Goal: Task Accomplishment & Management: Use online tool/utility

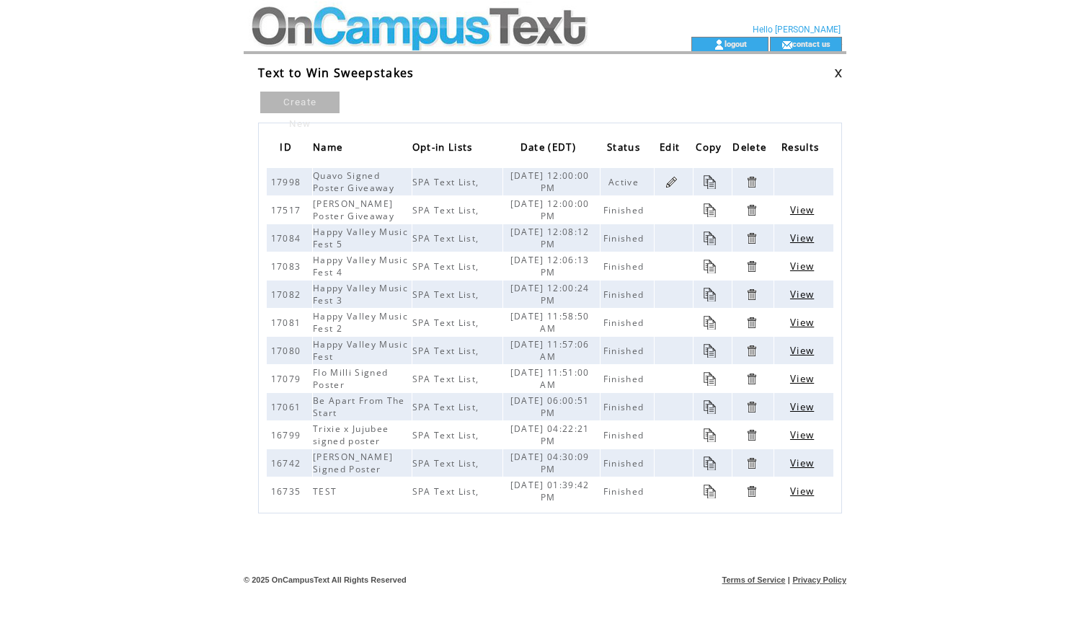
click at [671, 180] on link at bounding box center [671, 182] width 14 height 14
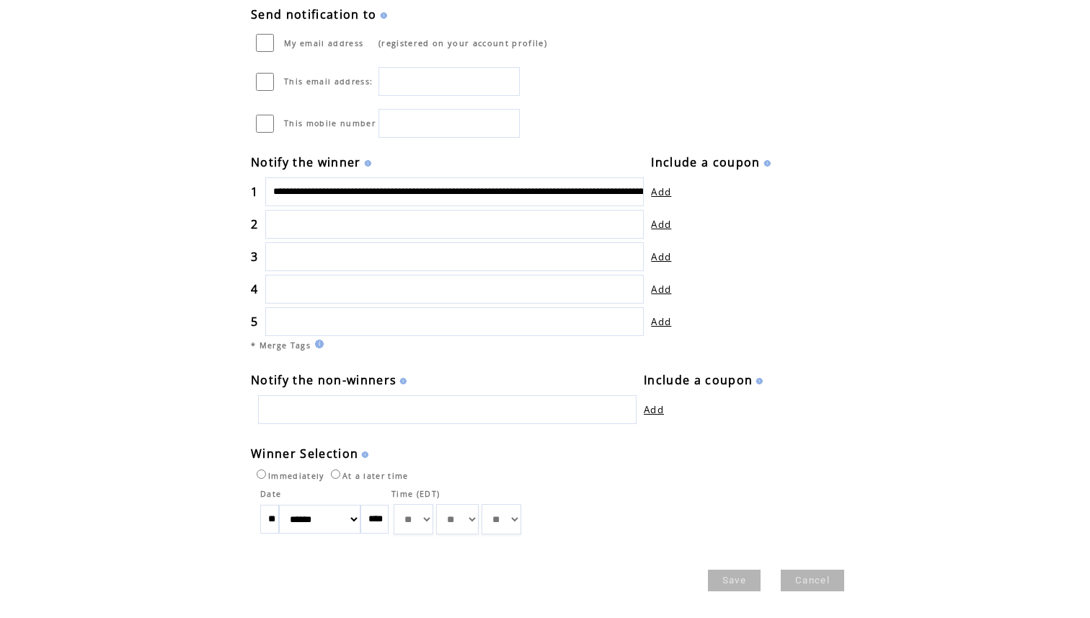
scroll to position [607, 0]
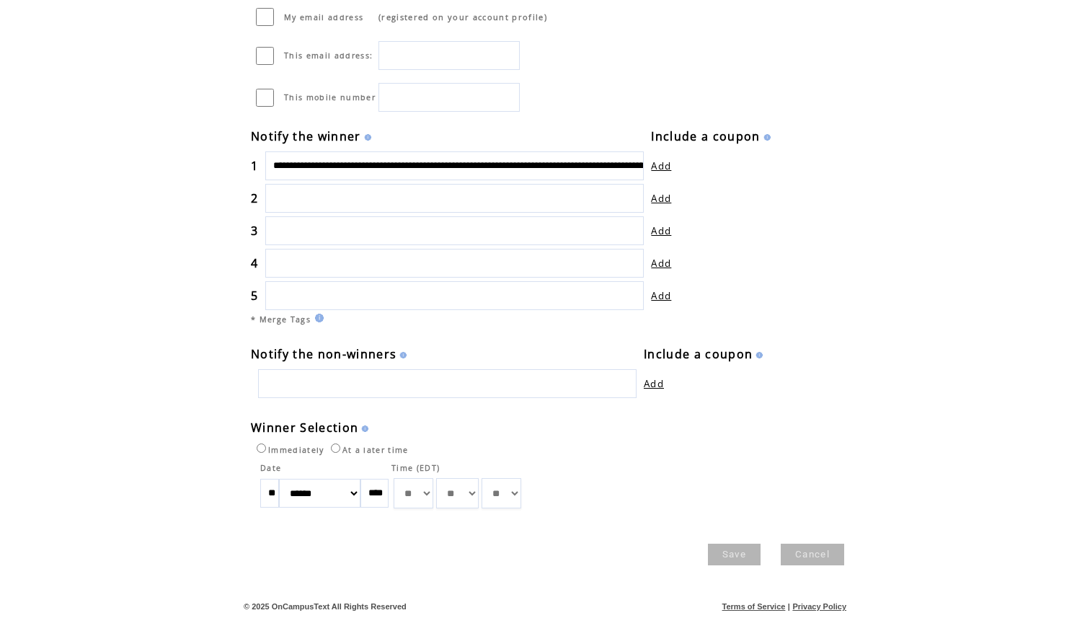
click at [730, 550] on link "Save" at bounding box center [734, 554] width 53 height 22
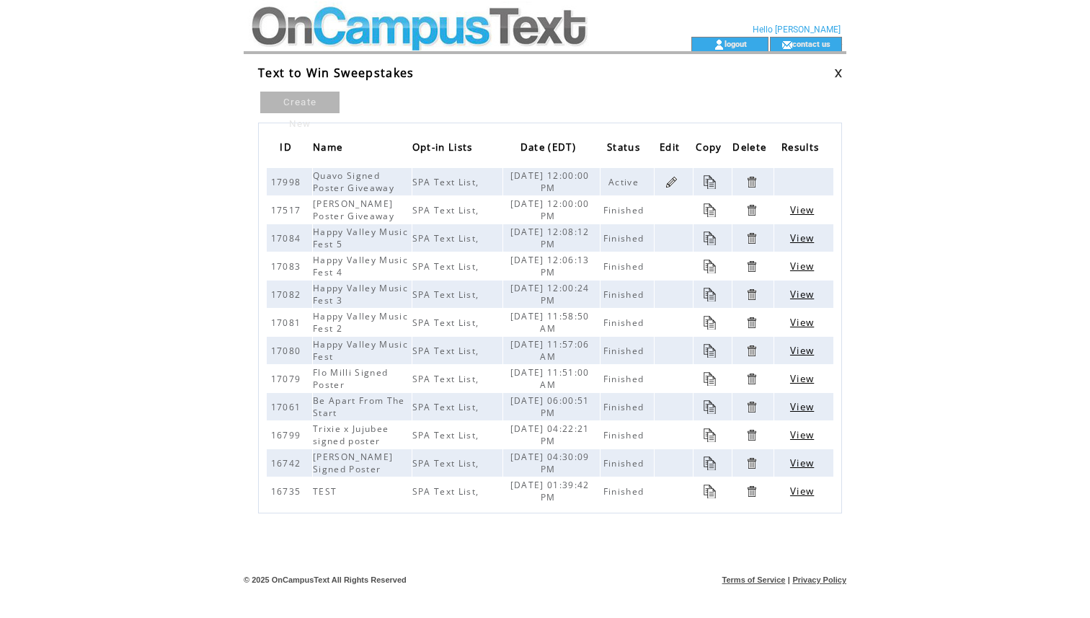
click at [667, 181] on link at bounding box center [671, 182] width 14 height 14
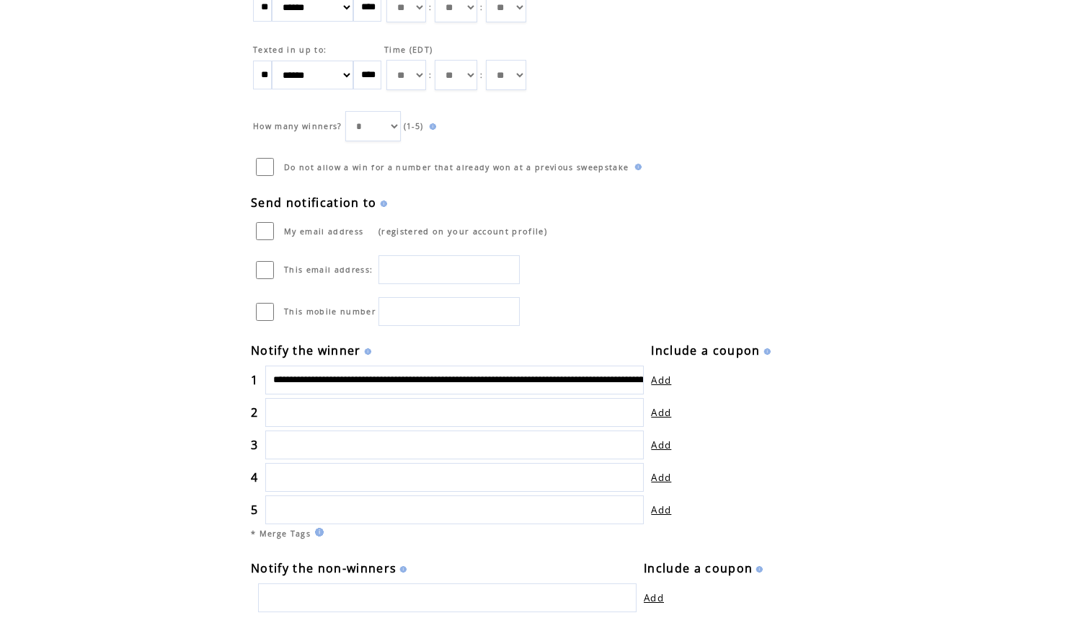
scroll to position [607, 0]
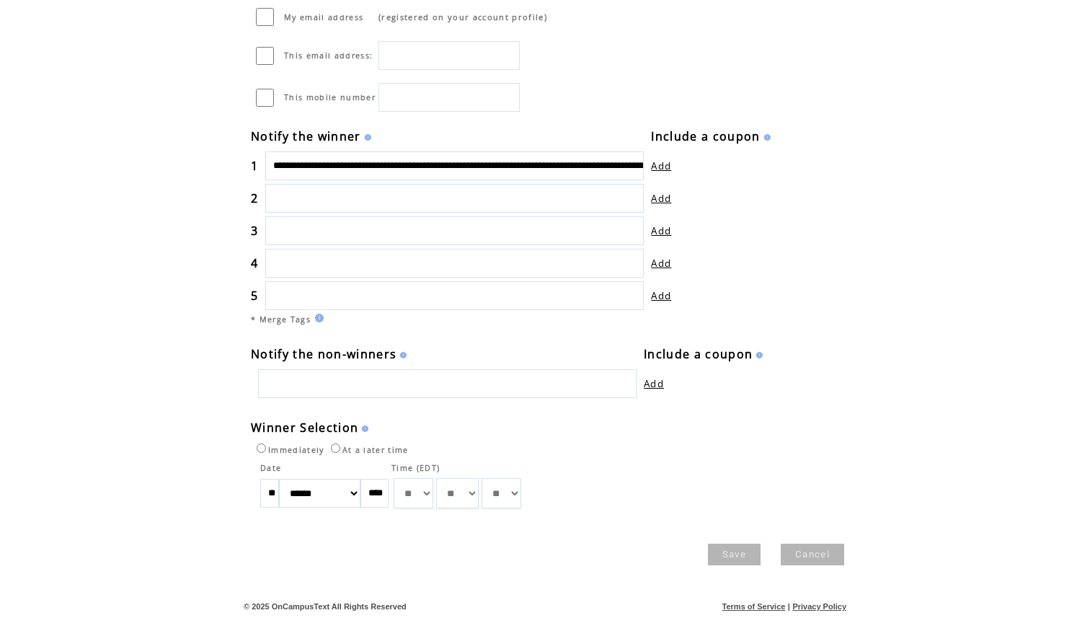
click at [738, 551] on link "Save" at bounding box center [734, 554] width 53 height 22
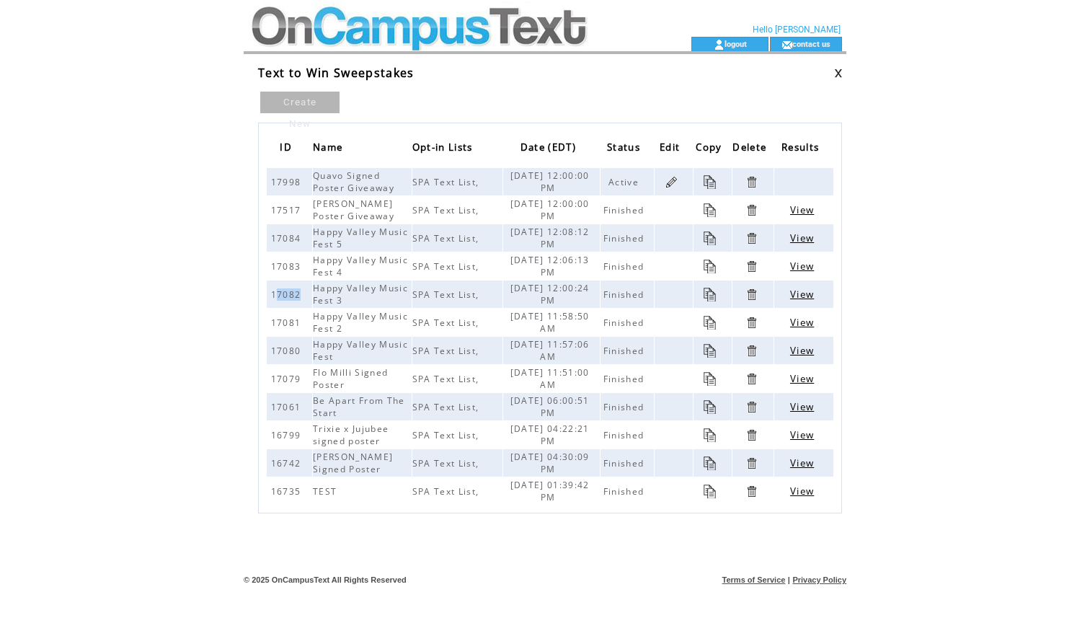
drag, startPoint x: 276, startPoint y: 293, endPoint x: 300, endPoint y: 293, distance: 23.8
click at [300, 293] on span "17082" at bounding box center [288, 294] width 34 height 12
